Goal: Navigation & Orientation: Find specific page/section

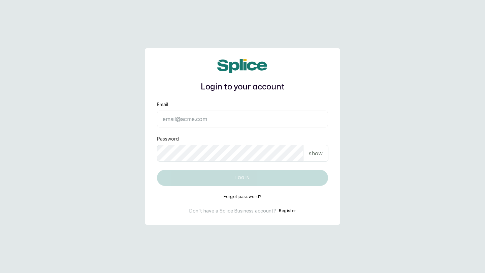
type input "[EMAIL_ADDRESS][DOMAIN_NAME]"
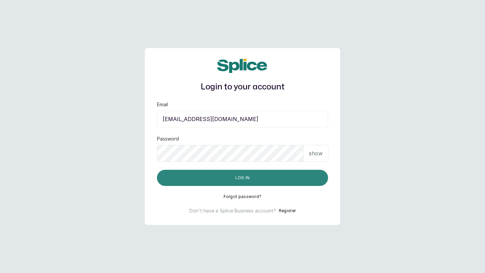
click at [269, 176] on button "Log in" at bounding box center [242, 178] width 171 height 16
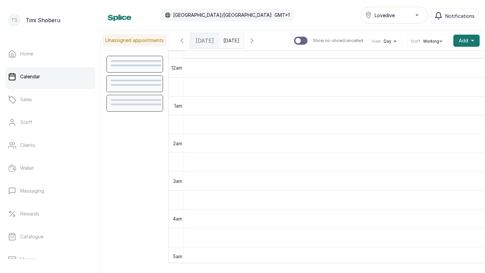
scroll to position [227, 0]
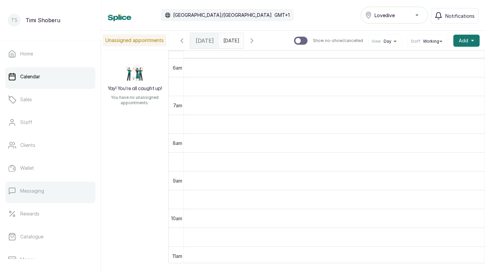
click at [35, 191] on p "Messaging" at bounding box center [32, 191] width 24 height 7
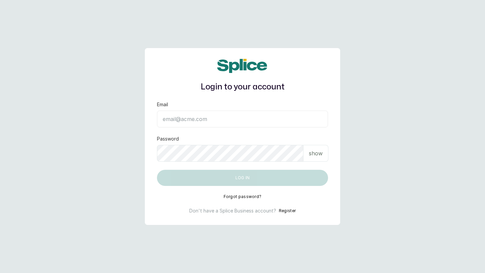
type input "[EMAIL_ADDRESS][DOMAIN_NAME]"
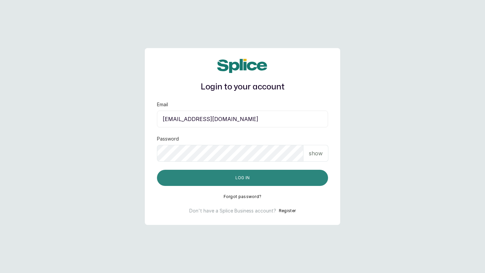
click at [307, 177] on button "Log in" at bounding box center [242, 178] width 171 height 16
